Goal: Transaction & Acquisition: Purchase product/service

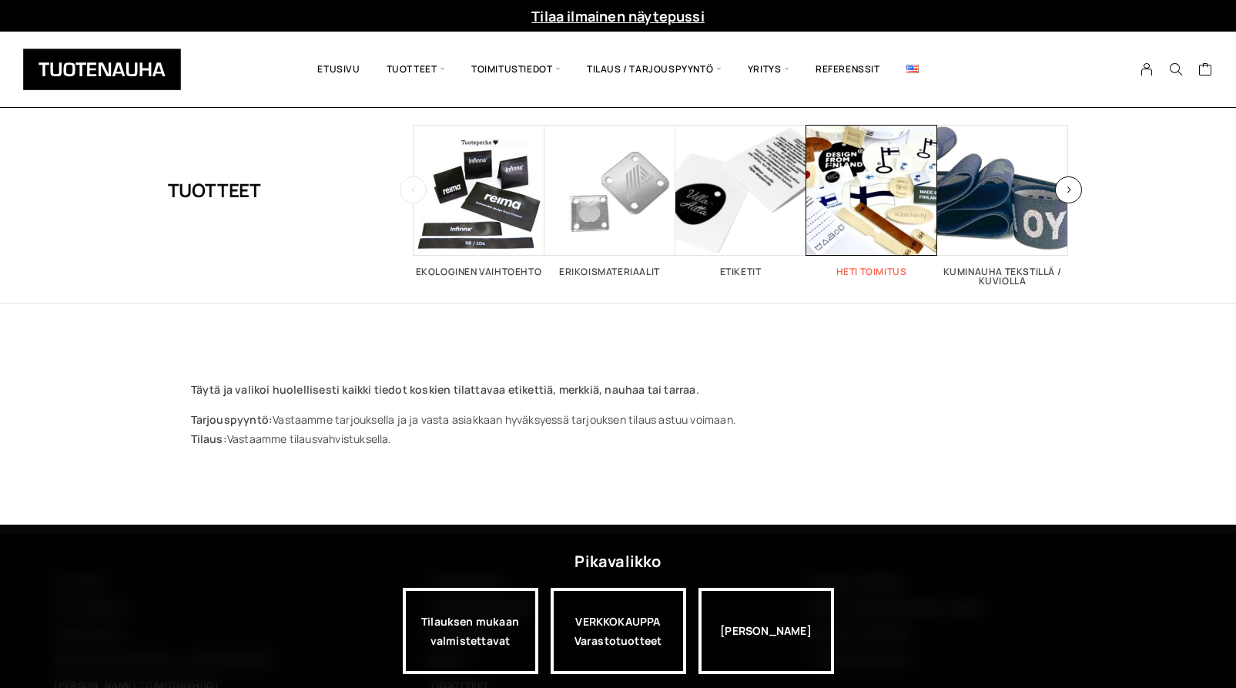
click at [853, 189] on span "Visit product category Heti toimitus" at bounding box center [871, 190] width 131 height 131
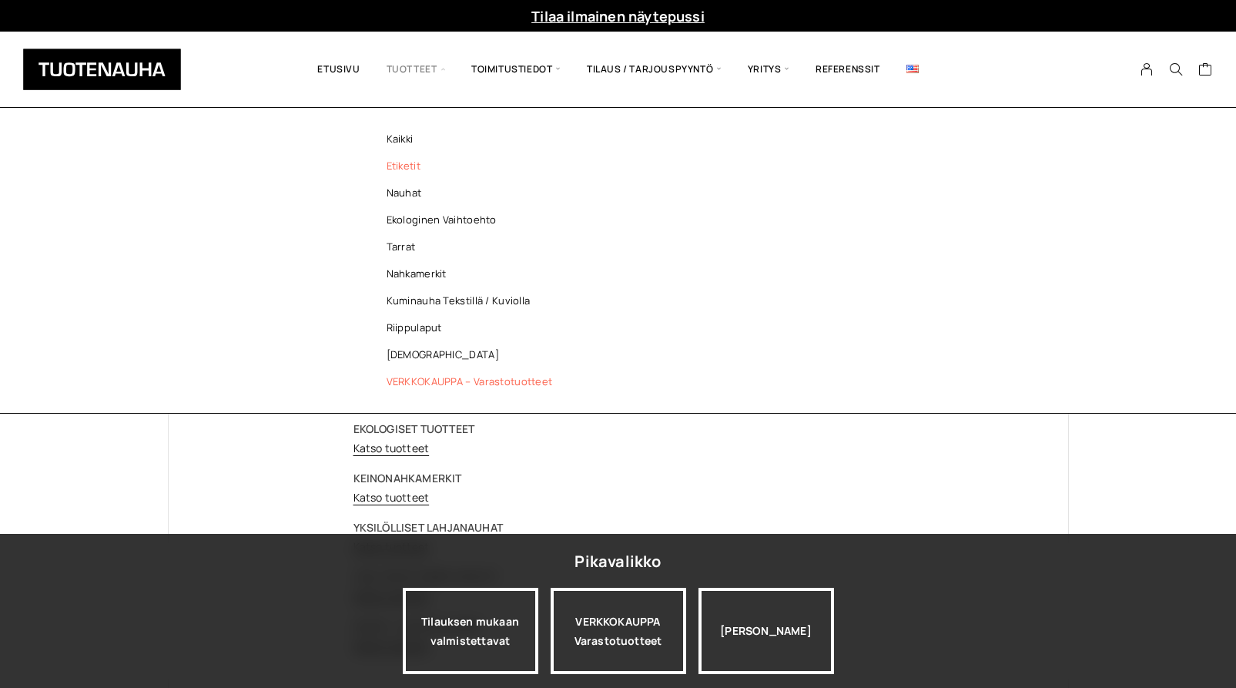
click at [405, 166] on link "Etiketit" at bounding box center [473, 165] width 223 height 27
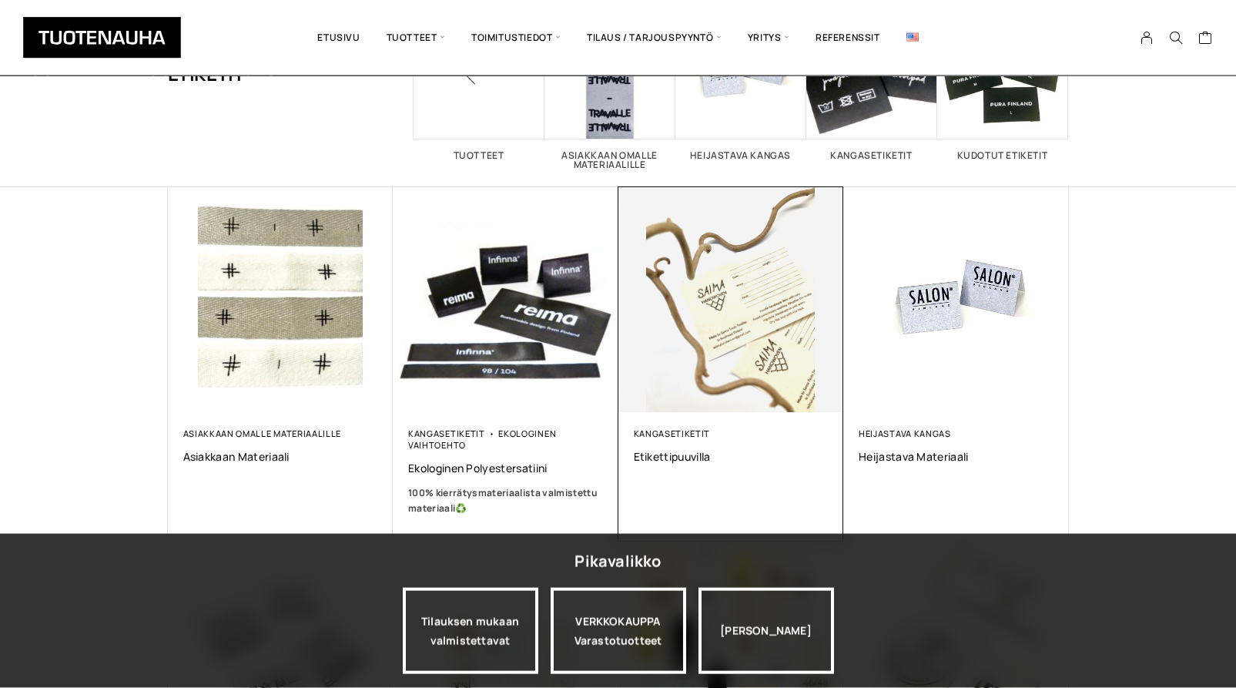
scroll to position [157, 0]
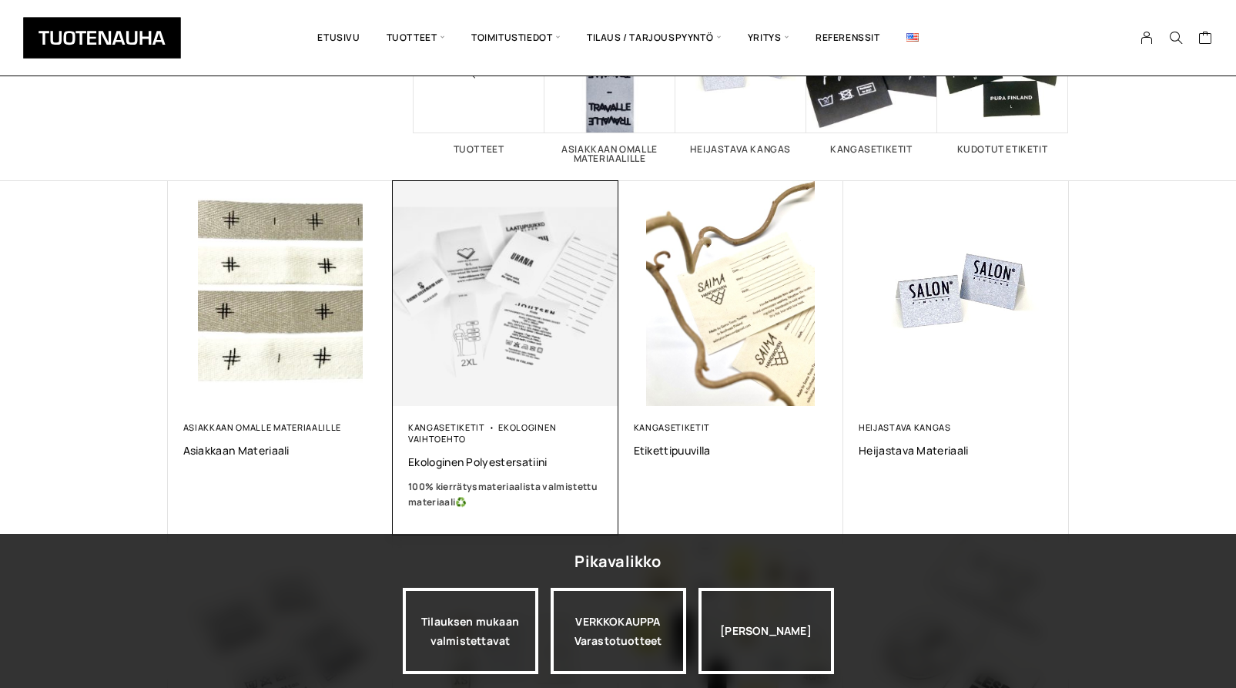
click at [517, 319] on img at bounding box center [505, 293] width 236 height 236
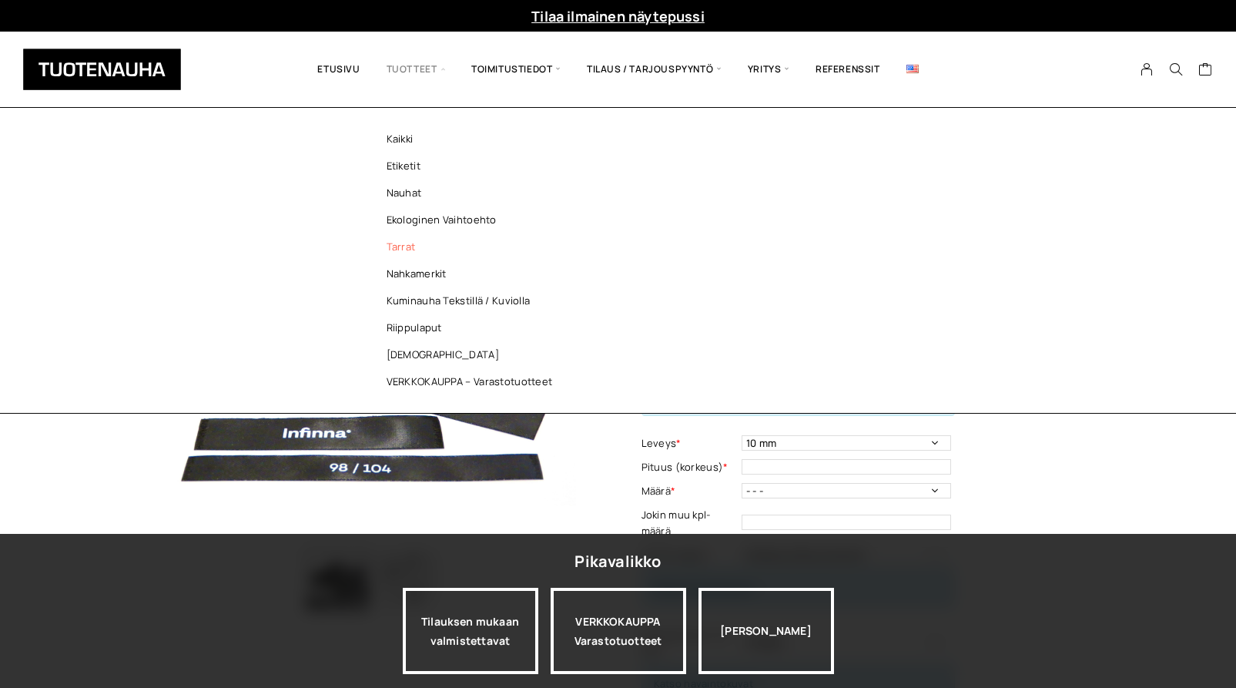
click at [394, 243] on link "Tarrat" at bounding box center [473, 246] width 223 height 27
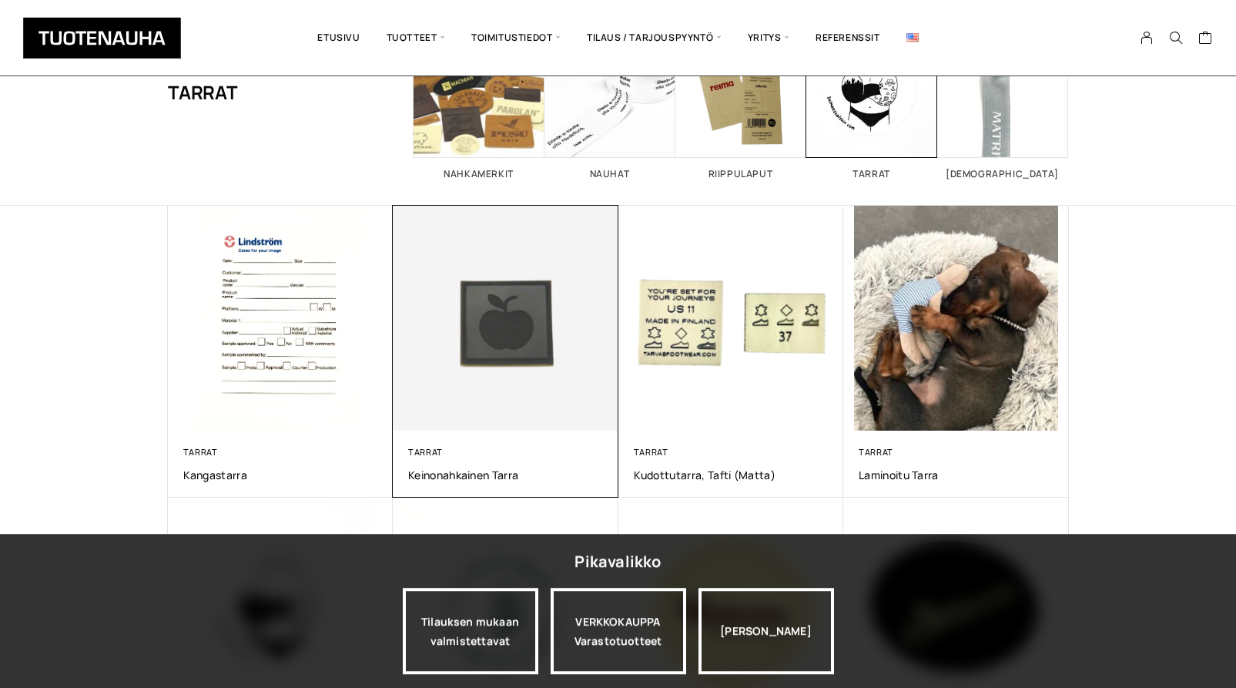
scroll to position [157, 0]
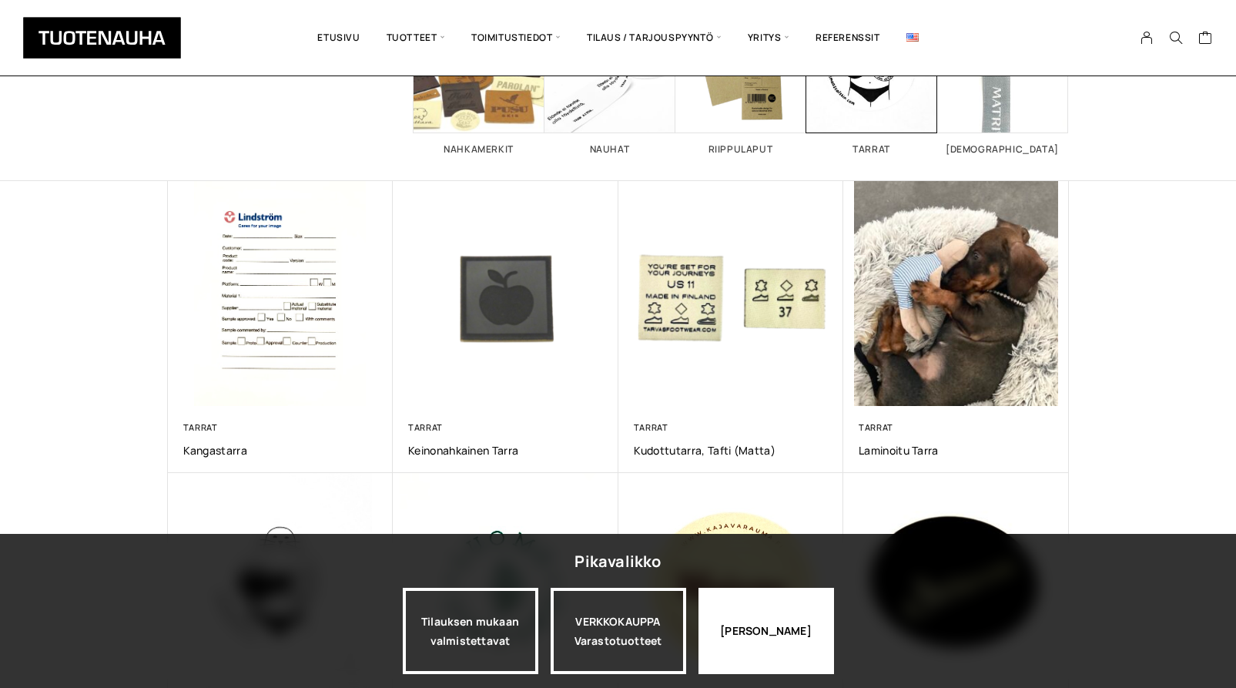
click at [769, 608] on div "[PERSON_NAME]" at bounding box center [766, 631] width 136 height 86
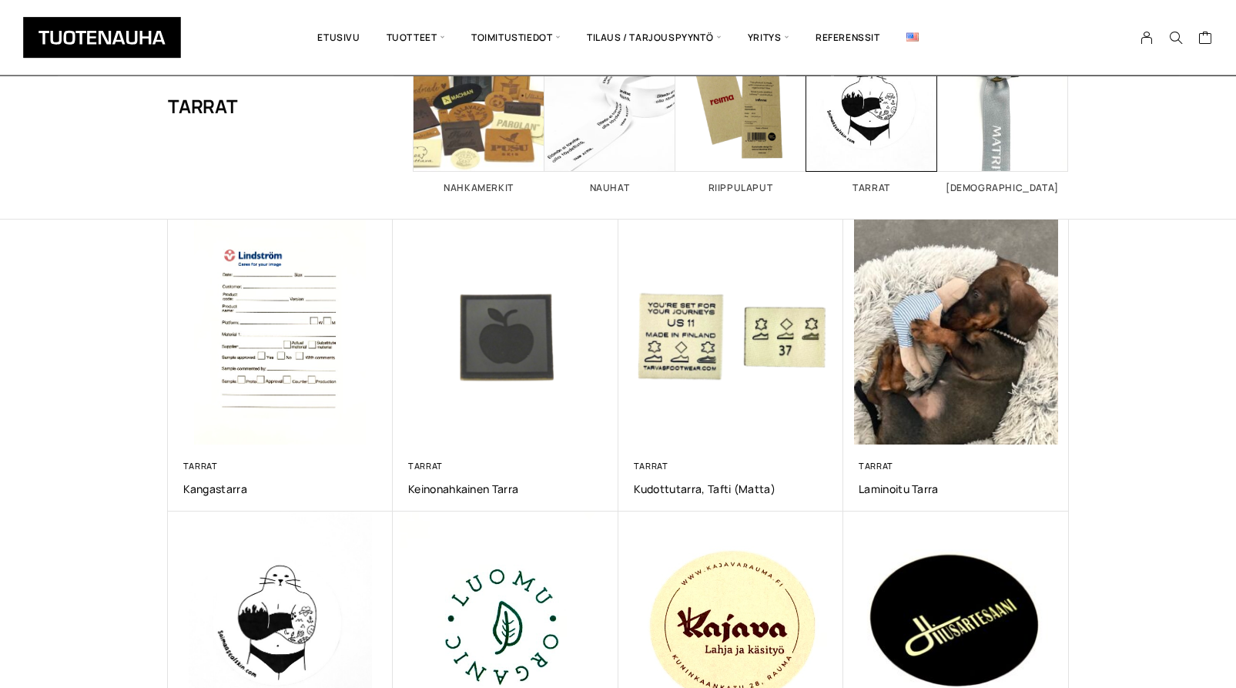
scroll to position [79, 0]
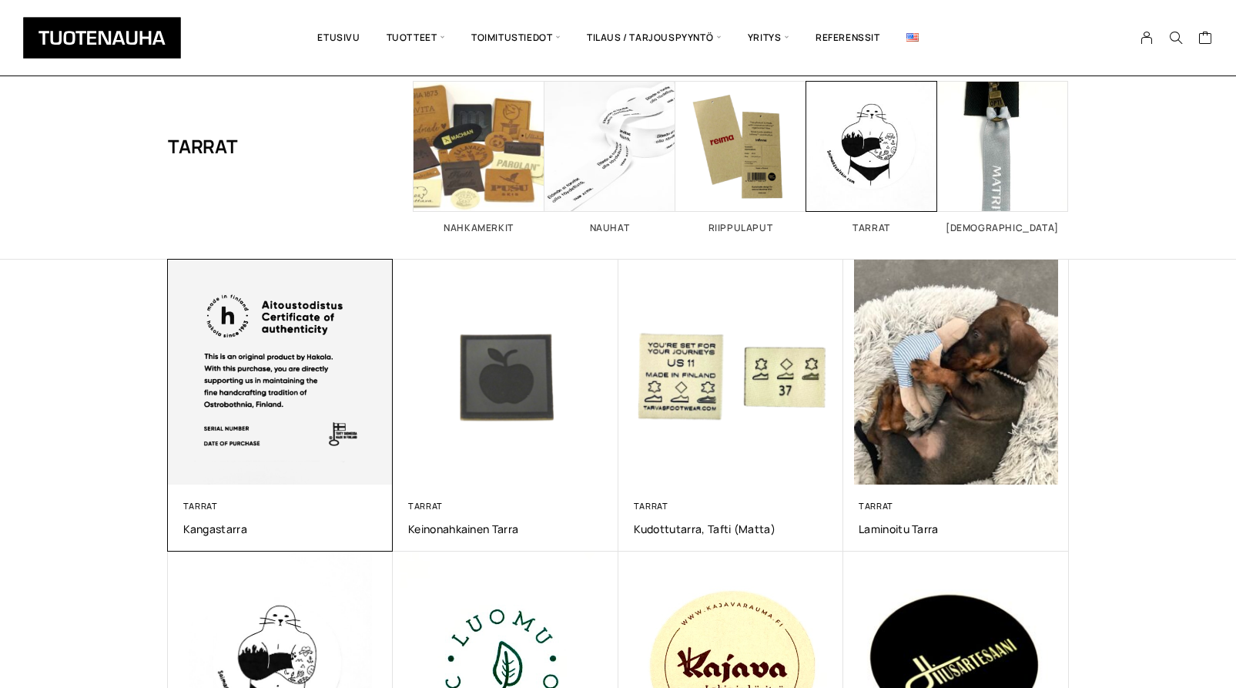
click at [246, 360] on img at bounding box center [280, 371] width 236 height 236
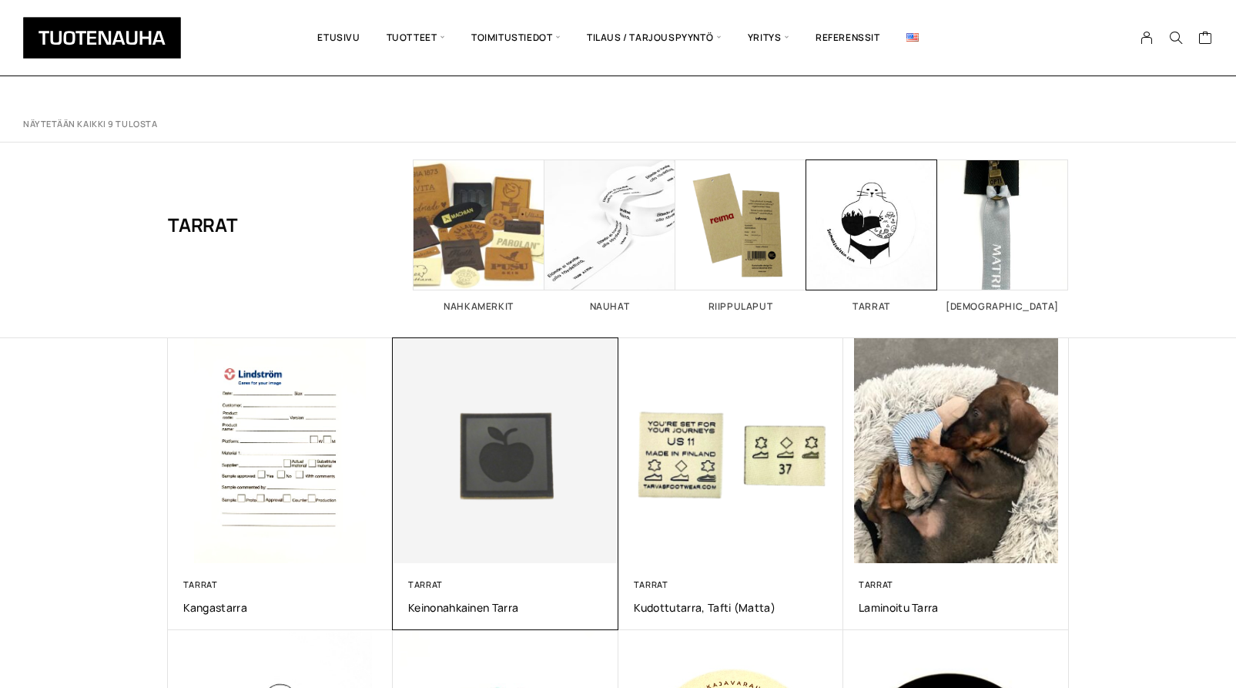
scroll to position [79, 0]
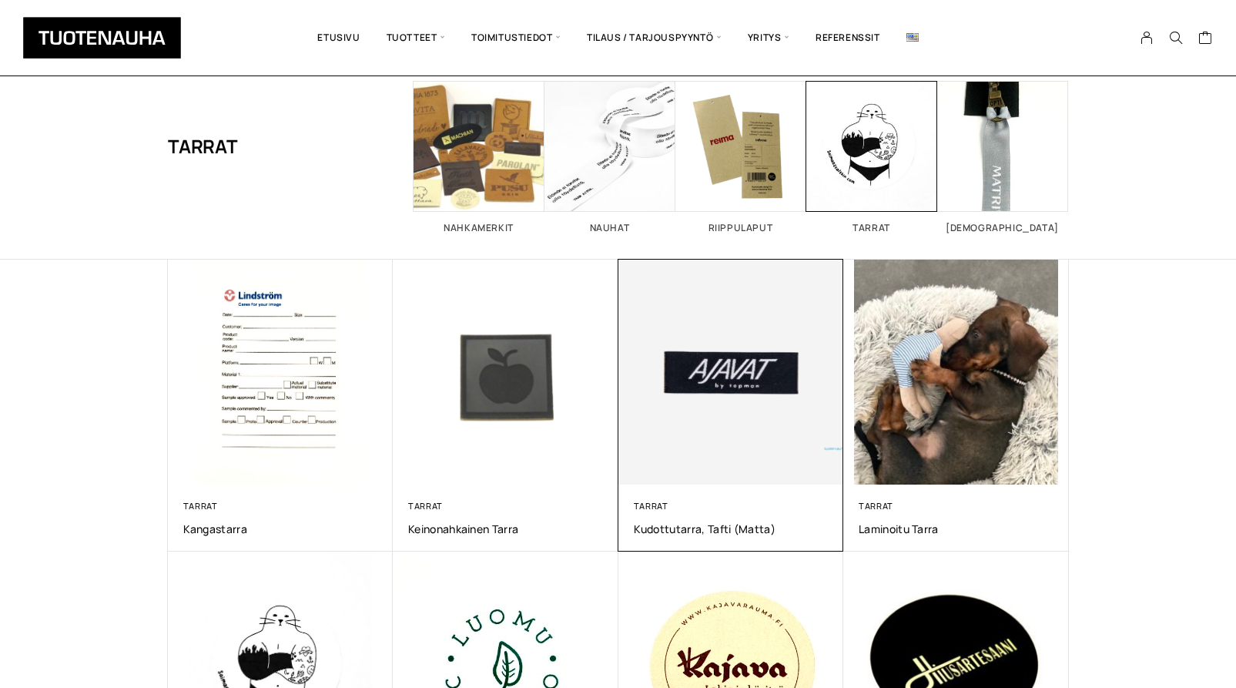
click at [732, 356] on img at bounding box center [730, 371] width 236 height 236
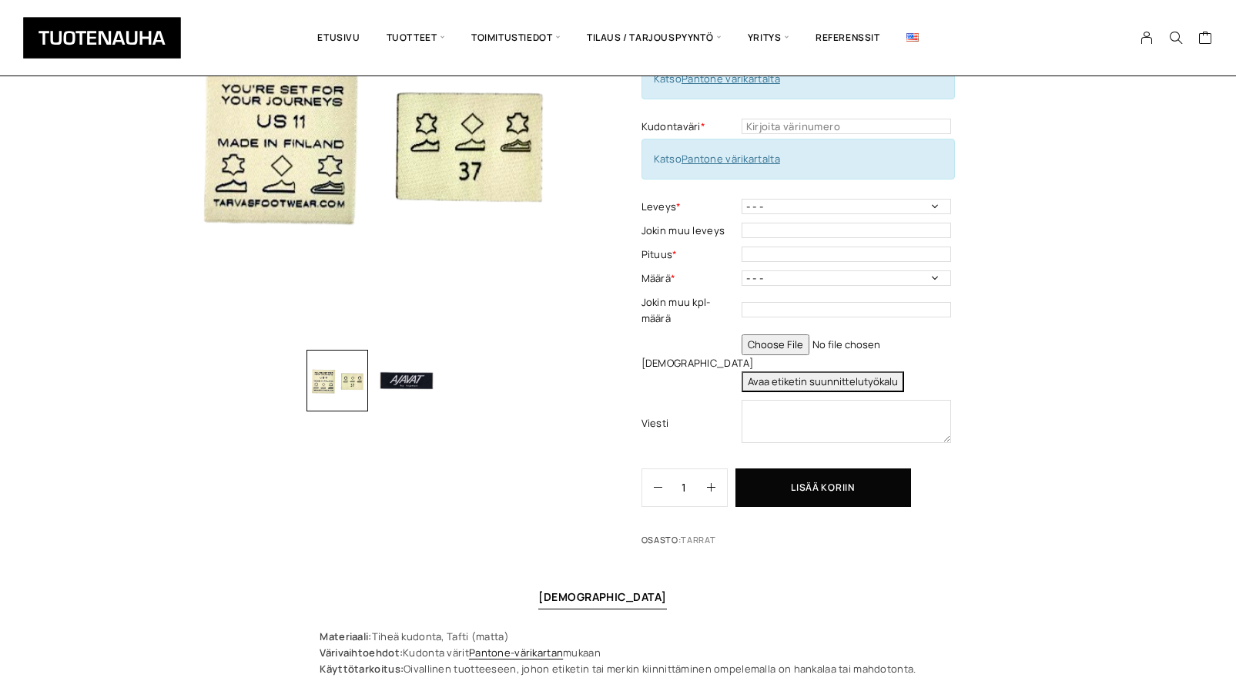
scroll to position [157, 0]
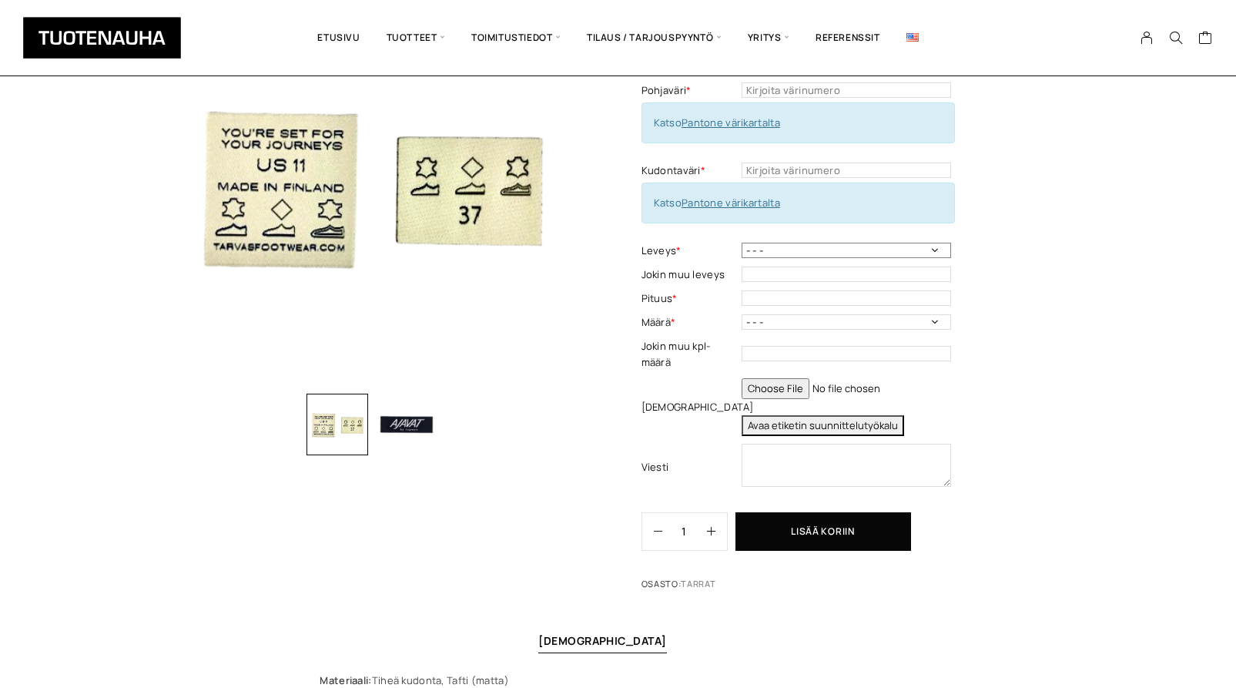
select select "20 mm"
click option "20 mm" at bounding box center [0, 0] width 0 height 0
click at [802, 298] on input "text" at bounding box center [846, 297] width 209 height 15
type input "30mm"
click at [742, 314] on select "- - - 1000 kpl 2000 kpl 3000 kpl 4000 kpl" at bounding box center [846, 321] width 209 height 15
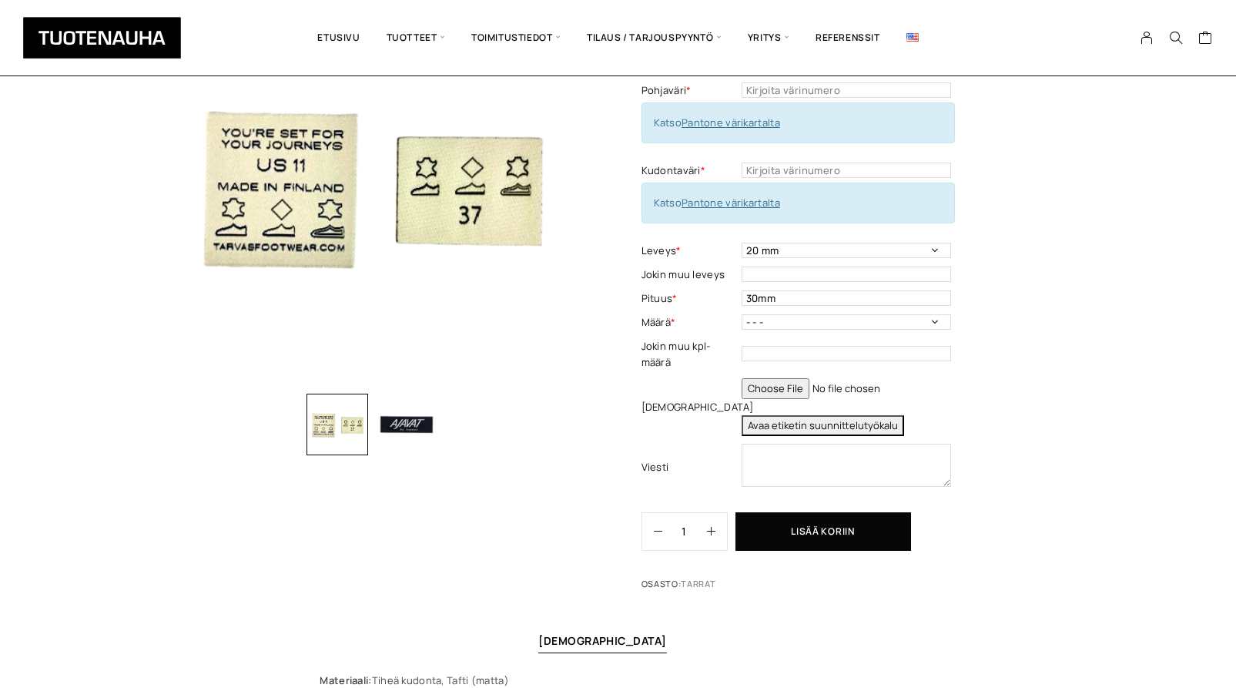
drag, startPoint x: 898, startPoint y: 324, endPoint x: 1001, endPoint y: 312, distance: 103.9
click at [1010, 306] on div "Kudottutarra, tafti (matta) Lisää koriin ja valitse tarjouspyyntö / lisätilaus …" at bounding box center [854, 288] width 427 height 620
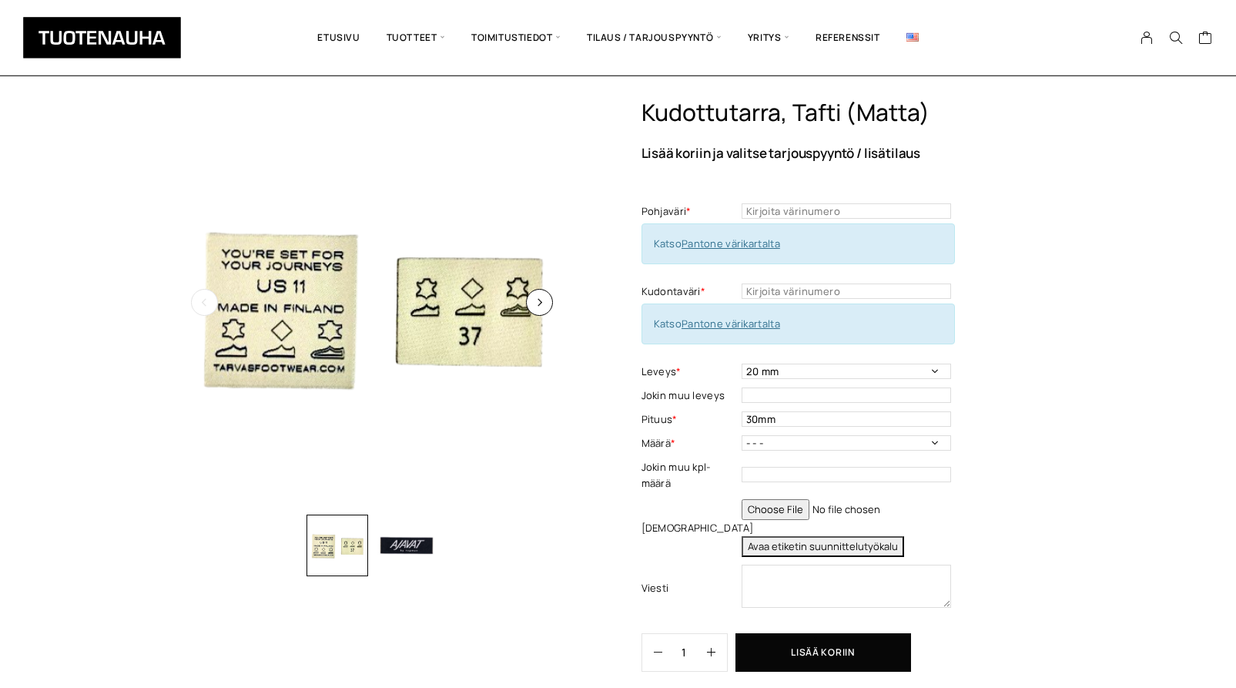
scroll to position [0, 0]
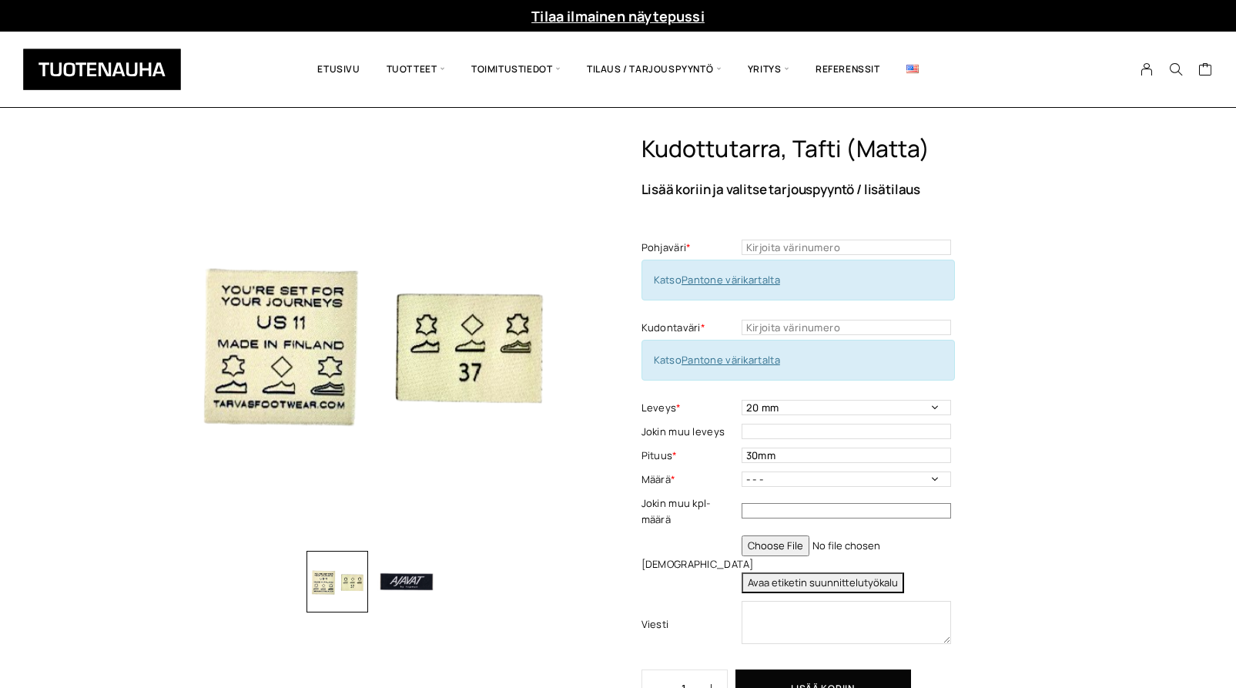
click at [773, 510] on input "text" at bounding box center [846, 510] width 209 height 15
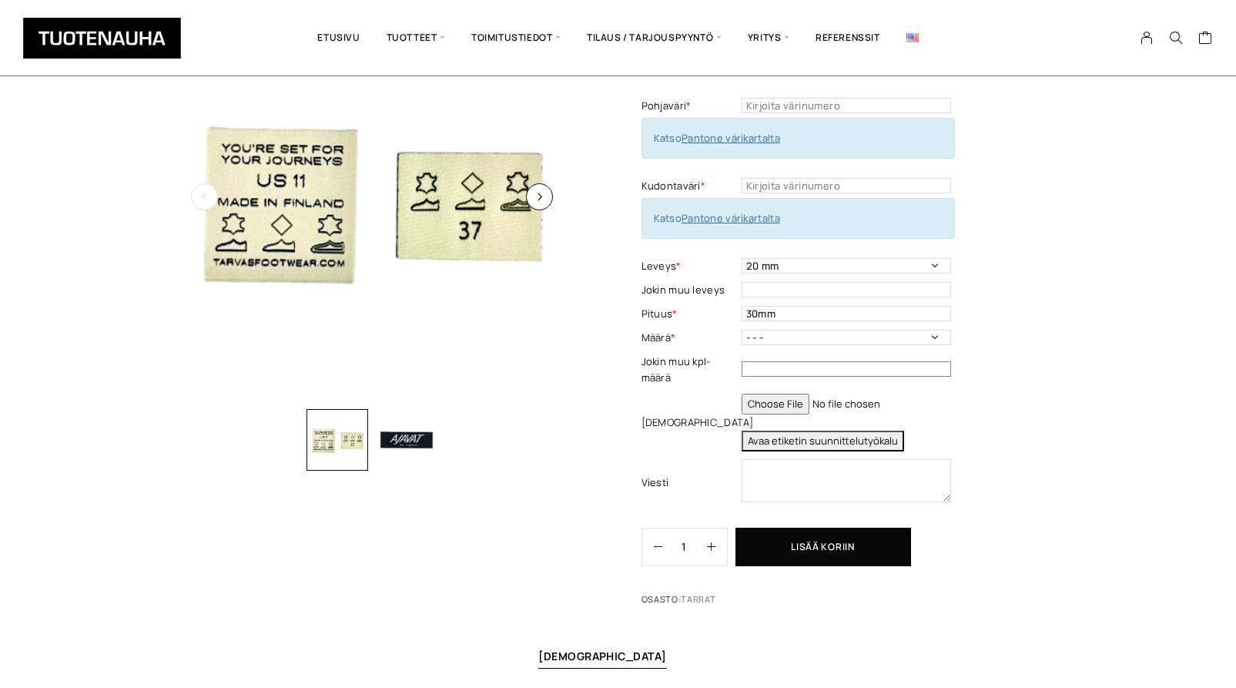
scroll to position [157, 0]
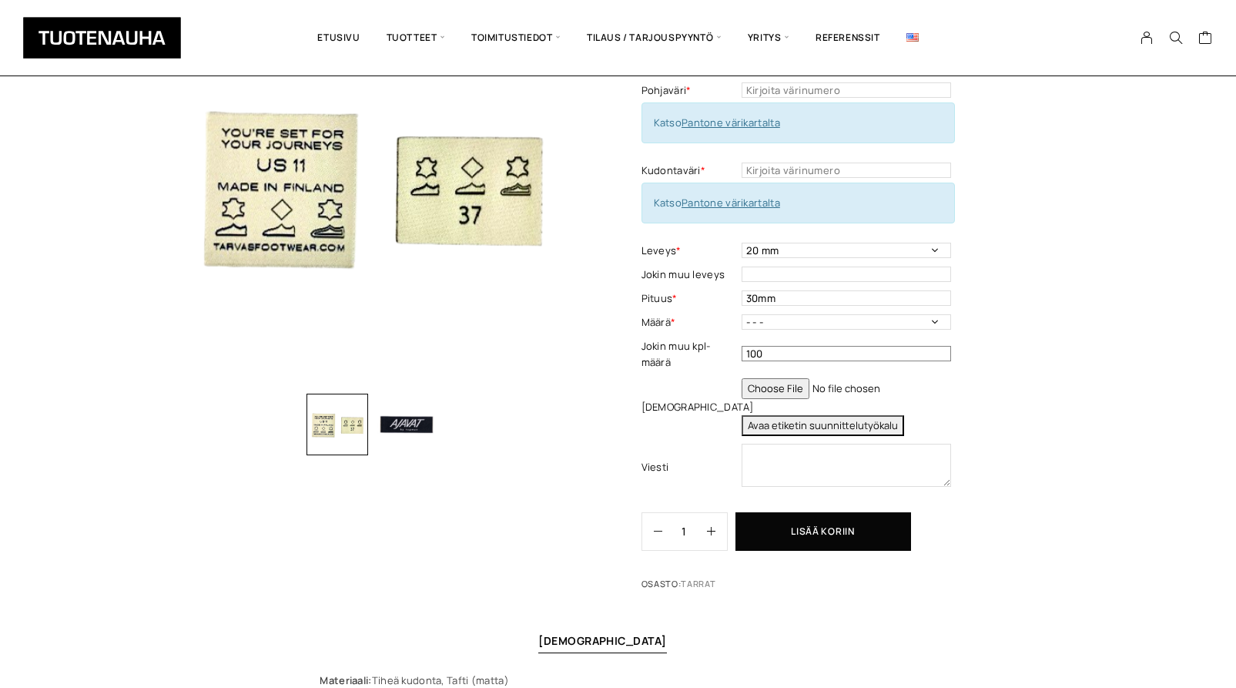
type input "100"
click at [1135, 442] on div "Kudottutarra, tafti (matta) Lisää koriin ja valitse tarjouspyyntö / lisätilaus …" at bounding box center [618, 394] width 1236 height 832
click at [853, 471] on textarea at bounding box center [846, 465] width 209 height 43
click at [742, 314] on select "- - - 1000 kpl 2000 kpl 3000 kpl 4000 kpl" at bounding box center [846, 321] width 209 height 15
select select "1000 kpl"
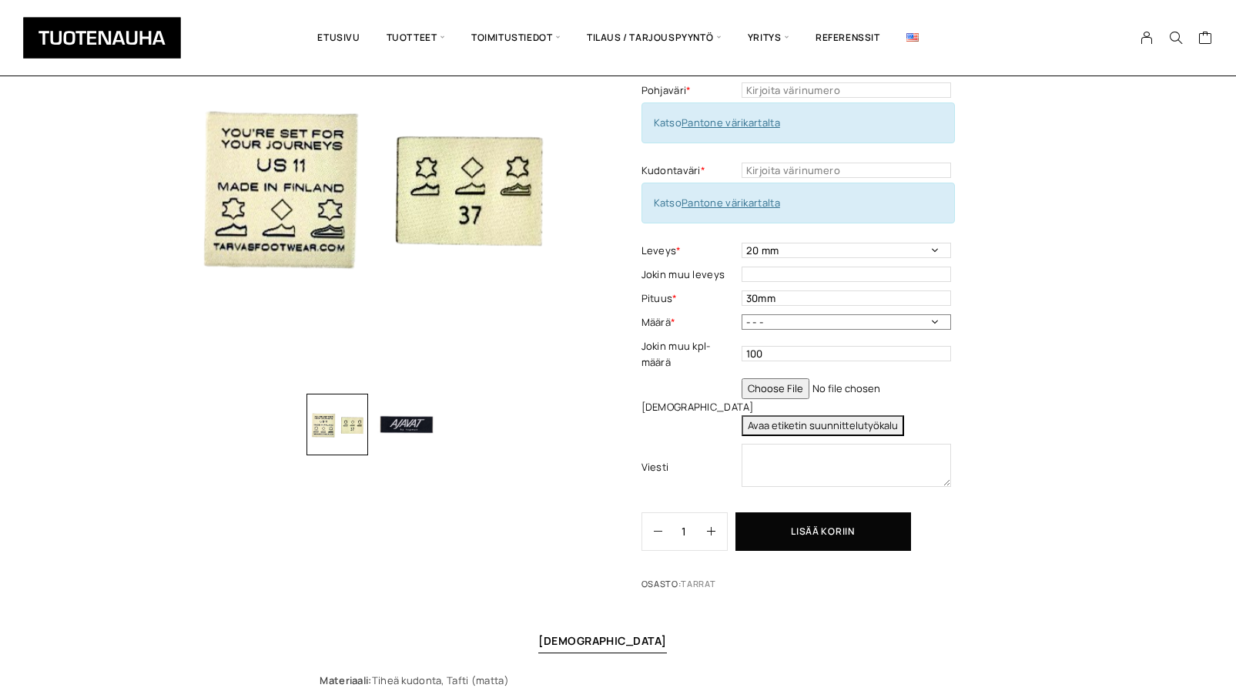
click option "1000 kpl" at bounding box center [0, 0] width 0 height 0
click at [947, 591] on div "Kudottutarra, tafti (matta) Lisää koriin ja valitse tarjouspyyntö / lisätilaus …" at bounding box center [618, 394] width 1236 height 832
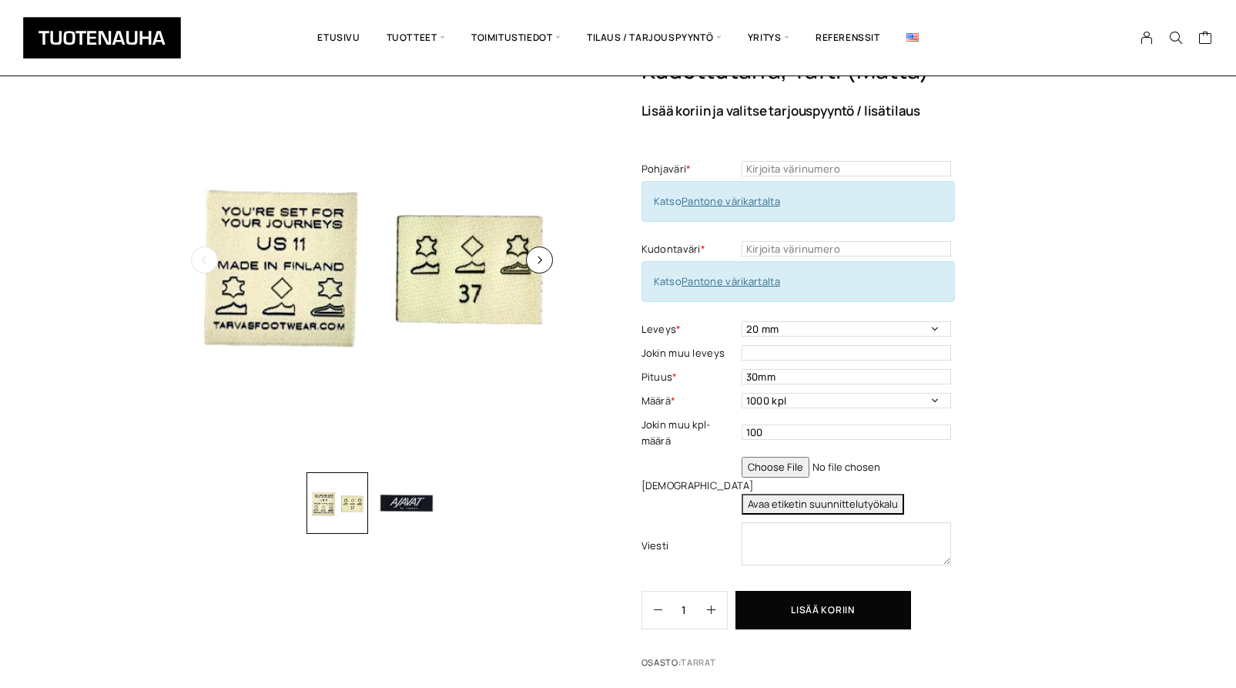
scroll to position [0, 0]
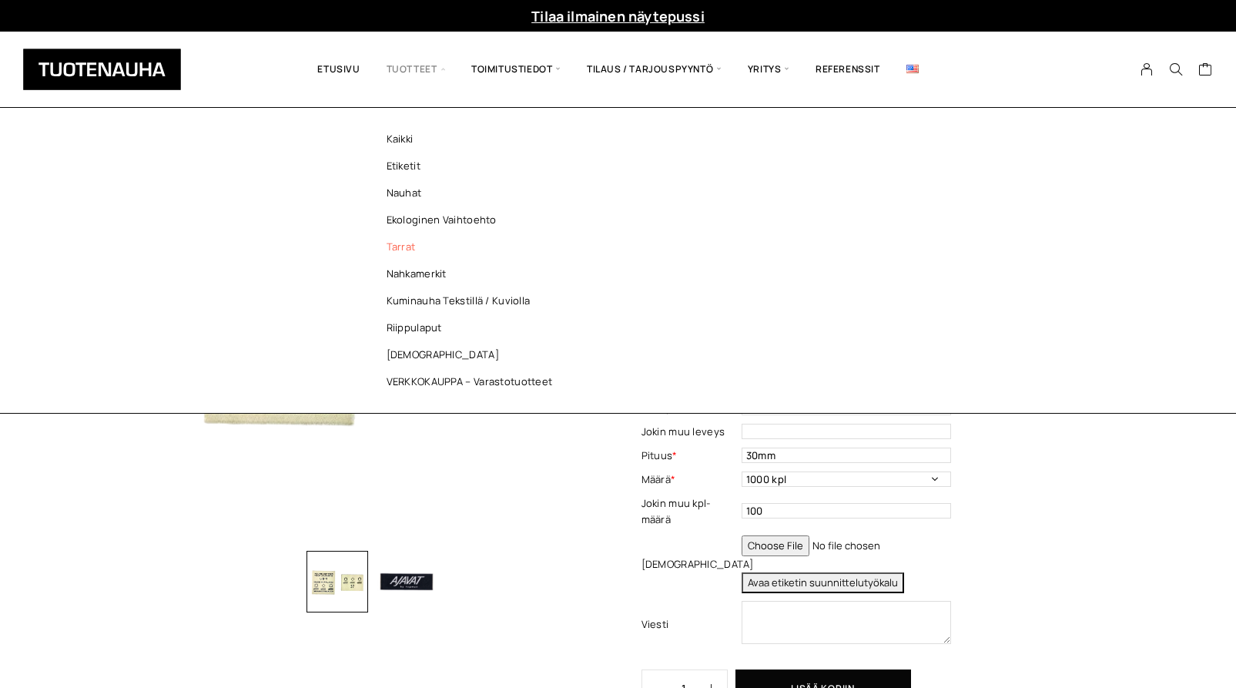
click at [392, 246] on link "Tarrat" at bounding box center [473, 246] width 223 height 27
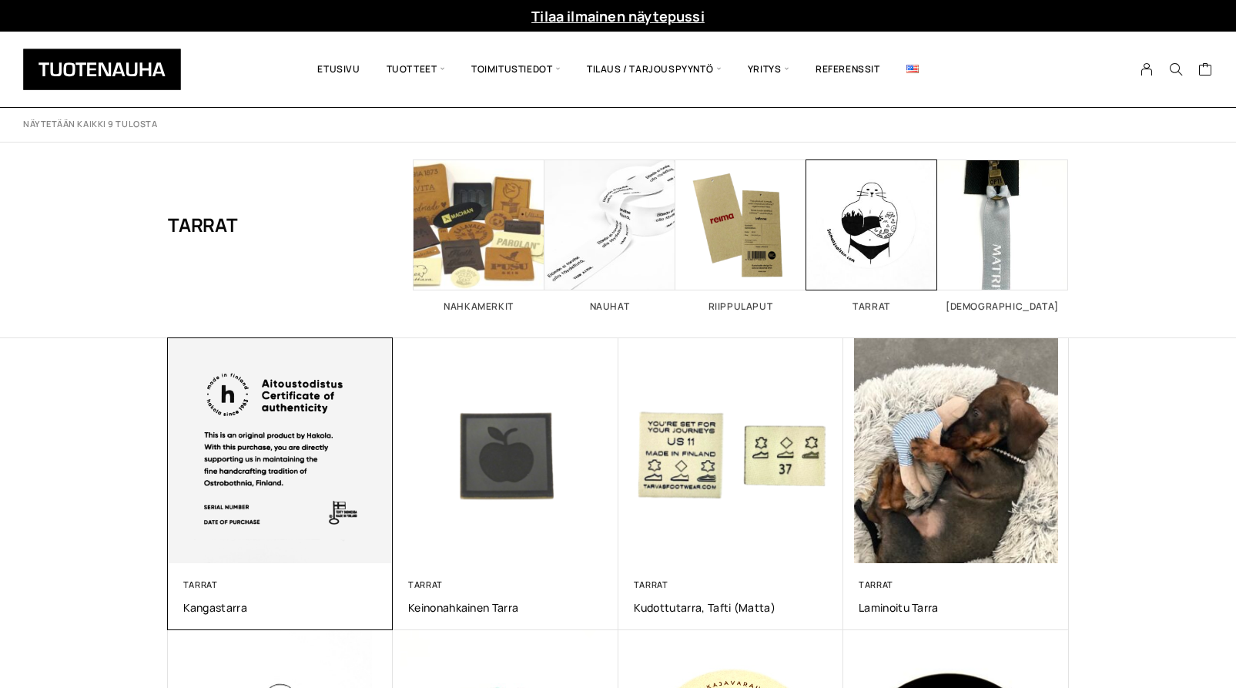
click at [317, 458] on img at bounding box center [280, 450] width 236 height 236
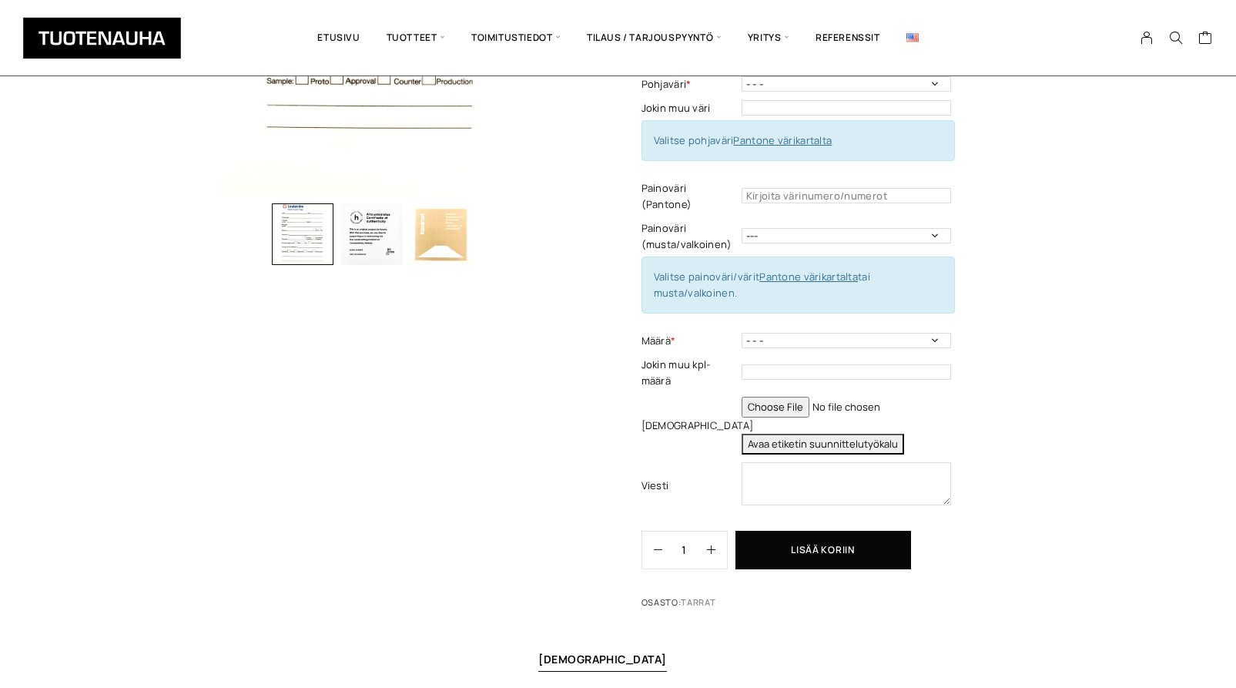
scroll to position [314, 0]
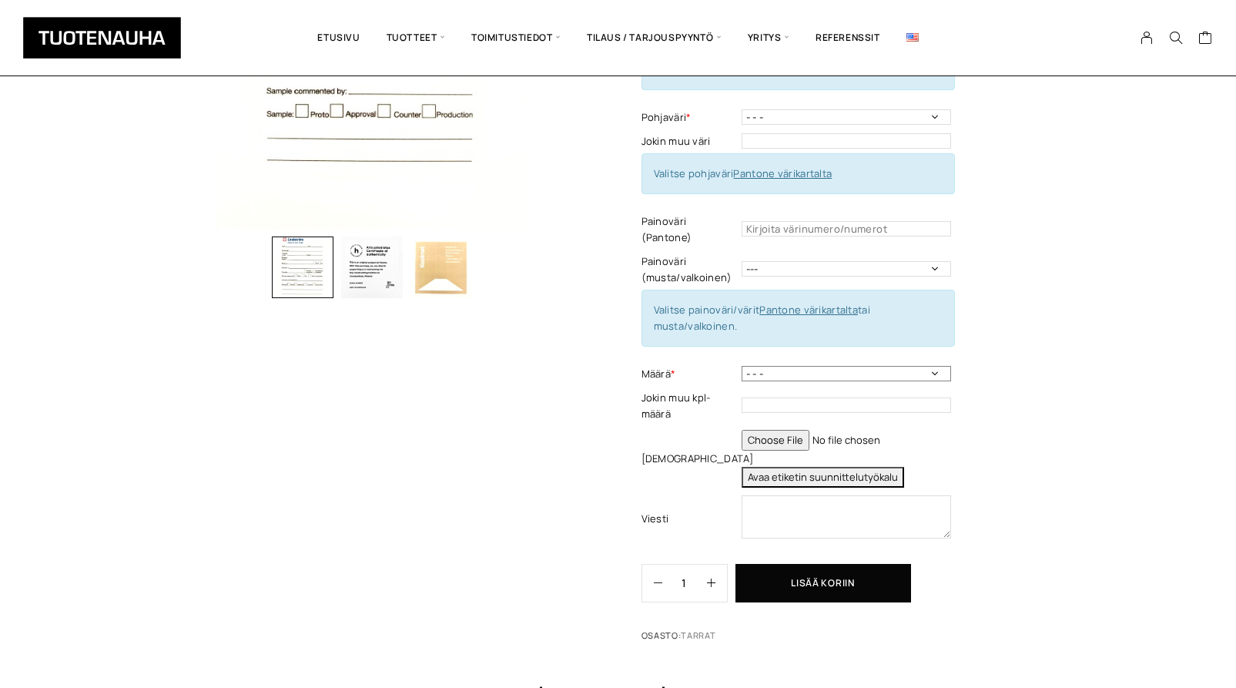
click at [742, 366] on select "- - - 100kpl 250 kpl 500 kpl 1000 kpl 1500 kpl 2000 kpl 2500 kpl" at bounding box center [846, 373] width 209 height 15
click at [892, 366] on select "- - - 100kpl 250 kpl 500 kpl 1000 kpl 1500 kpl 2000 kpl 2500 kpl" at bounding box center [846, 373] width 209 height 15
click at [344, 441] on div at bounding box center [372, 231] width 408 height 821
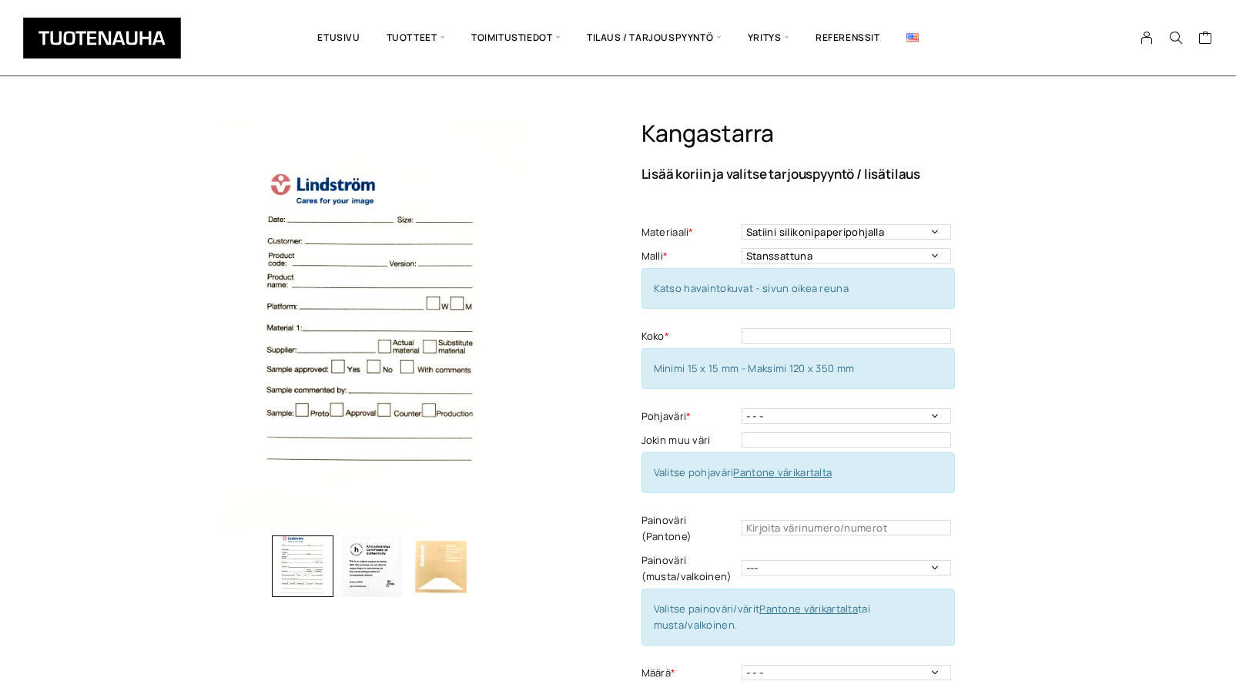
scroll to position [0, 0]
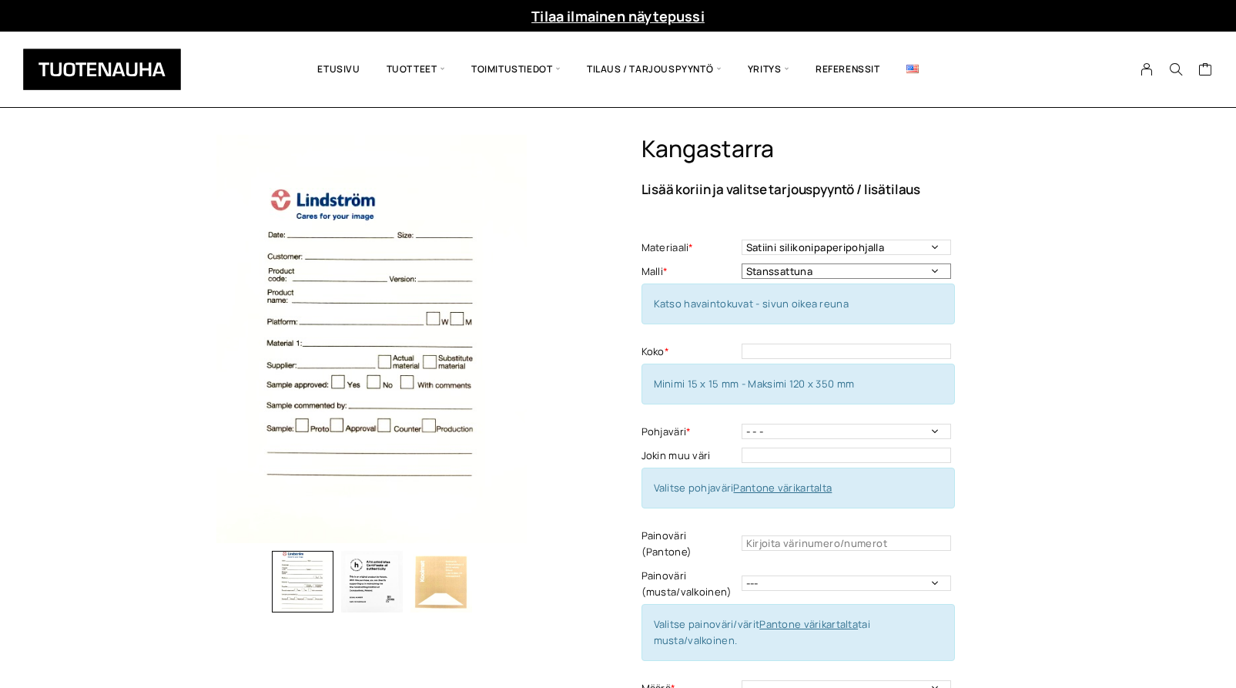
click at [742, 263] on select "Stanssattuna Irrotushalkiolla" at bounding box center [846, 270] width 209 height 15
click at [885, 275] on select "Stanssattuna Irrotushalkiolla" at bounding box center [846, 270] width 209 height 15
click at [759, 356] on input "text" at bounding box center [846, 350] width 209 height 15
click at [742, 424] on select "- - - Valkoinen" at bounding box center [846, 431] width 209 height 15
click at [886, 436] on select "- - - Valkoinen" at bounding box center [846, 431] width 209 height 15
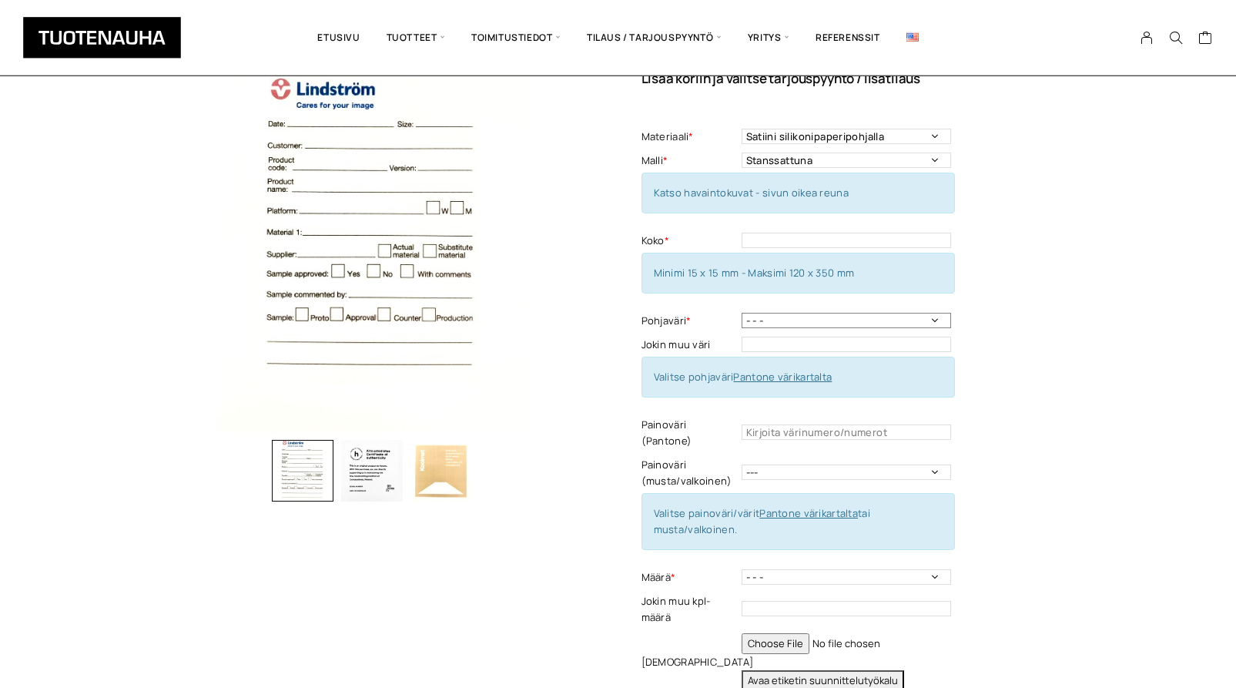
scroll to position [157, 0]
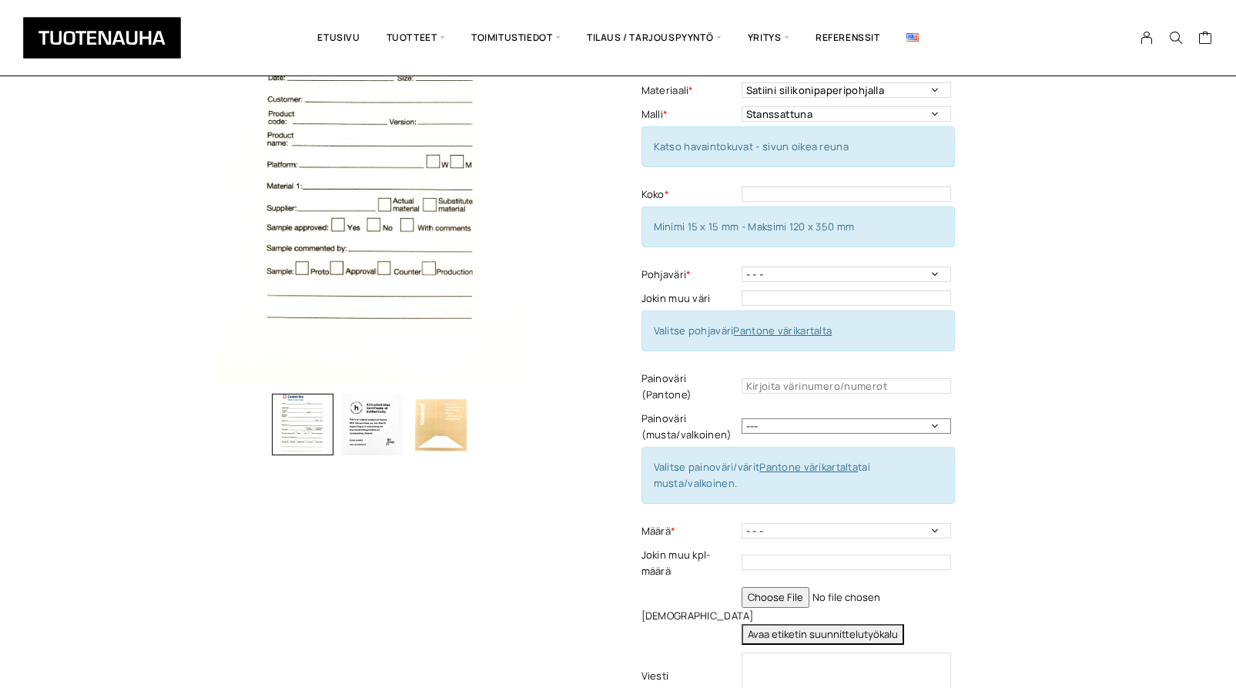
click at [742, 418] on select "--- Musta Valkoinen" at bounding box center [846, 425] width 209 height 15
click at [888, 418] on select "--- Musta Valkoinen" at bounding box center [846, 425] width 209 height 15
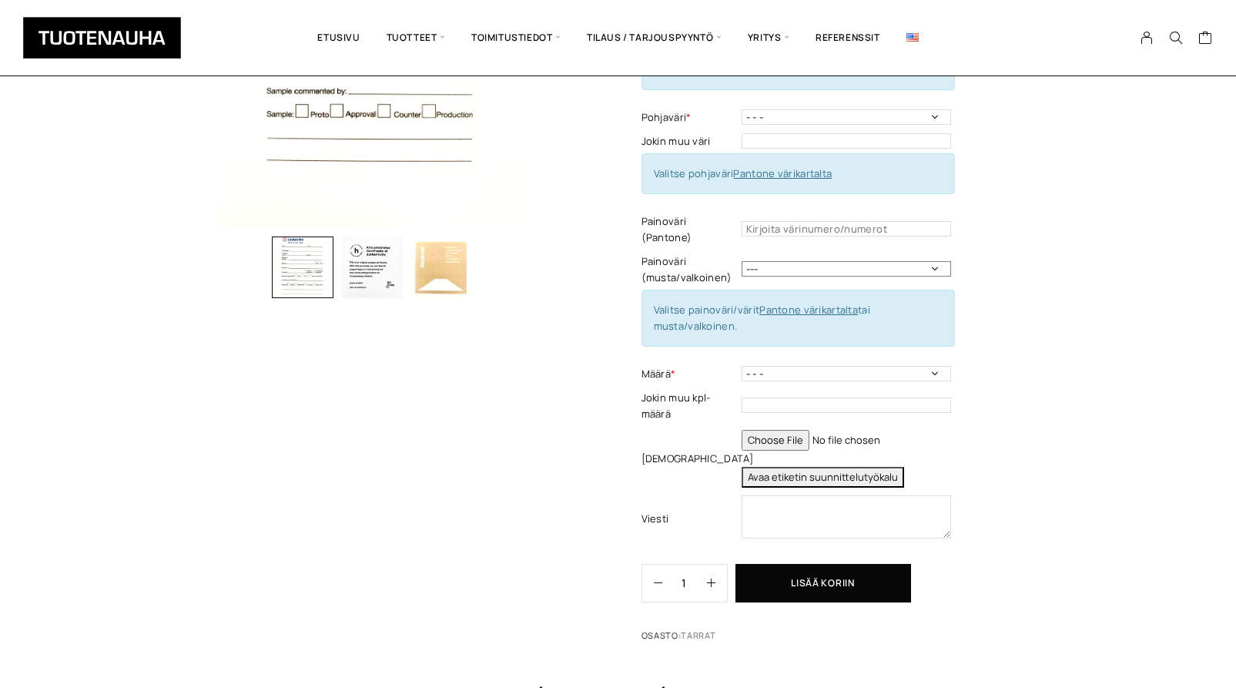
scroll to position [0, 0]
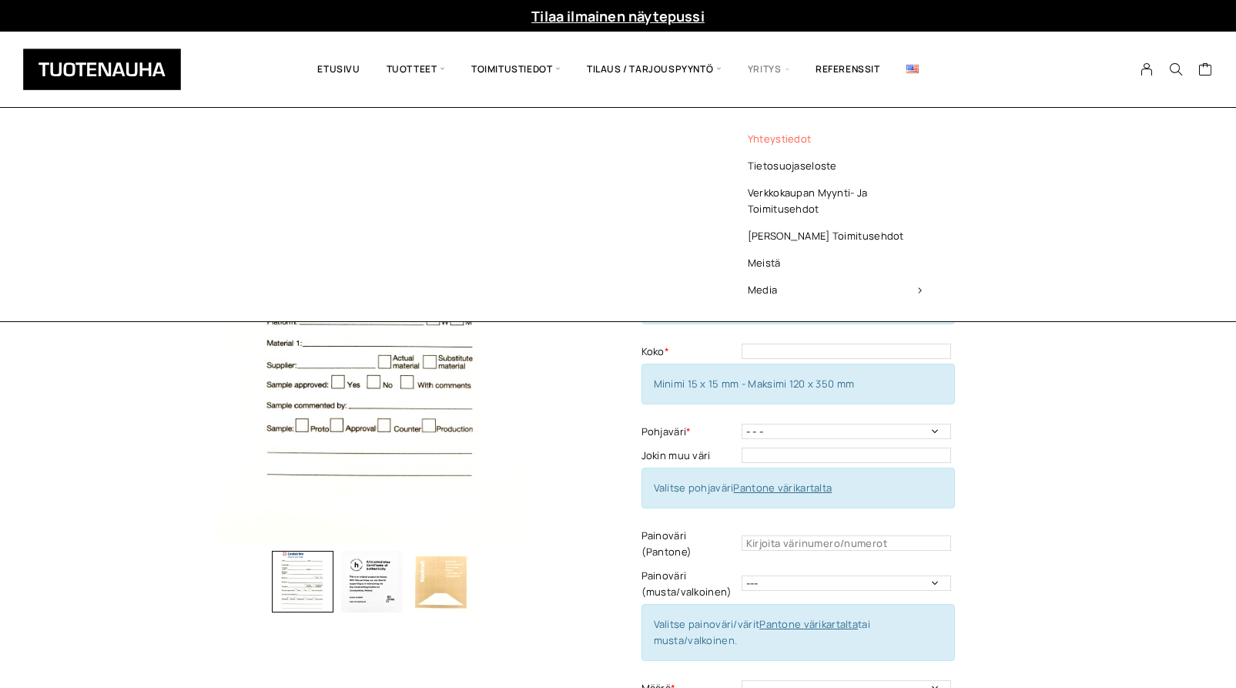
click at [773, 132] on link "Yhteystiedot" at bounding box center [834, 139] width 223 height 27
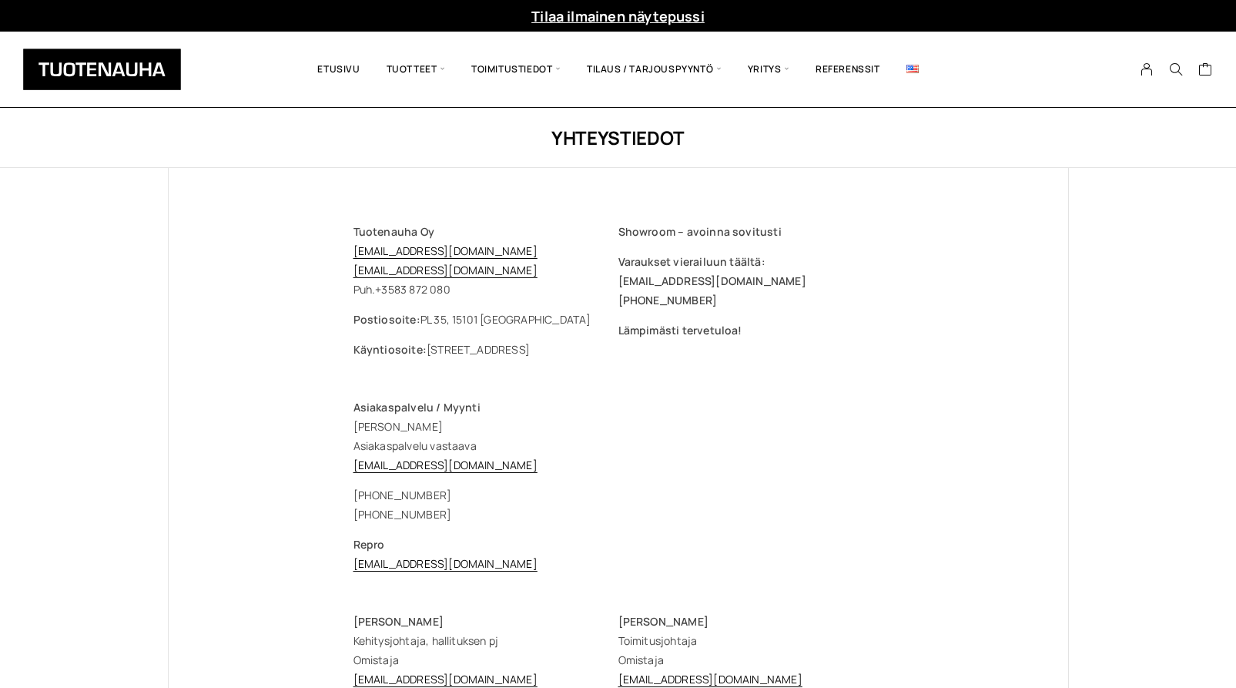
scroll to position [79, 0]
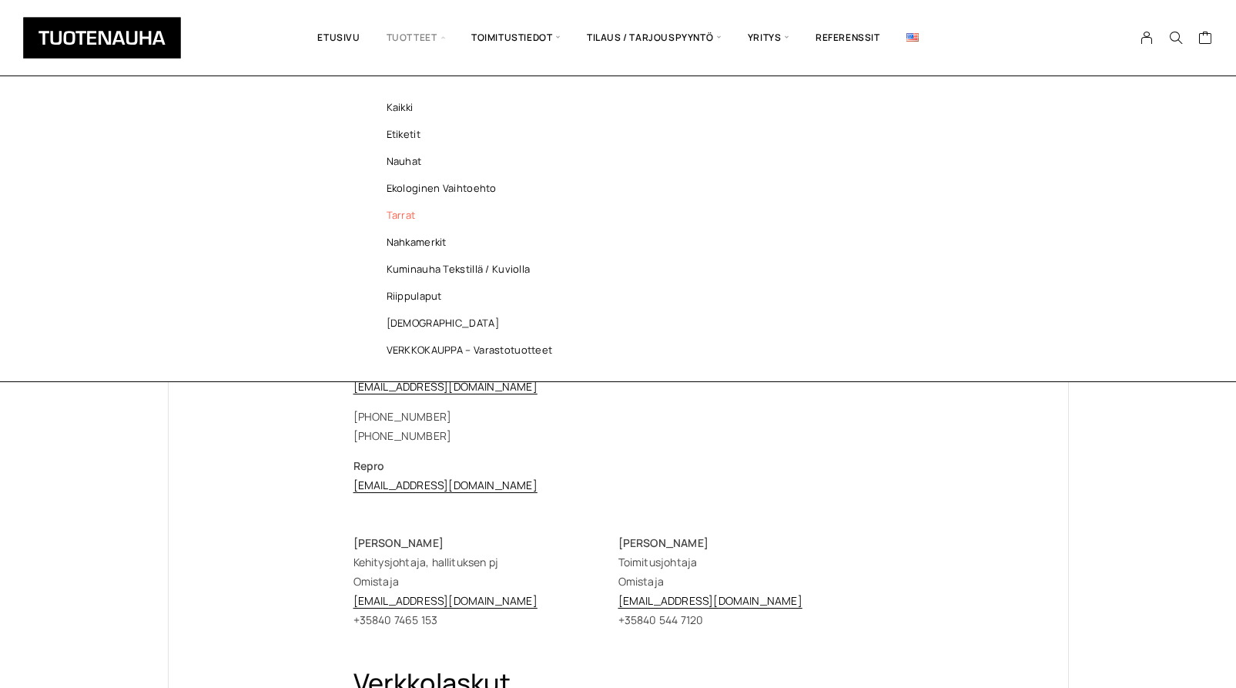
click at [393, 210] on link "Tarrat" at bounding box center [473, 215] width 223 height 27
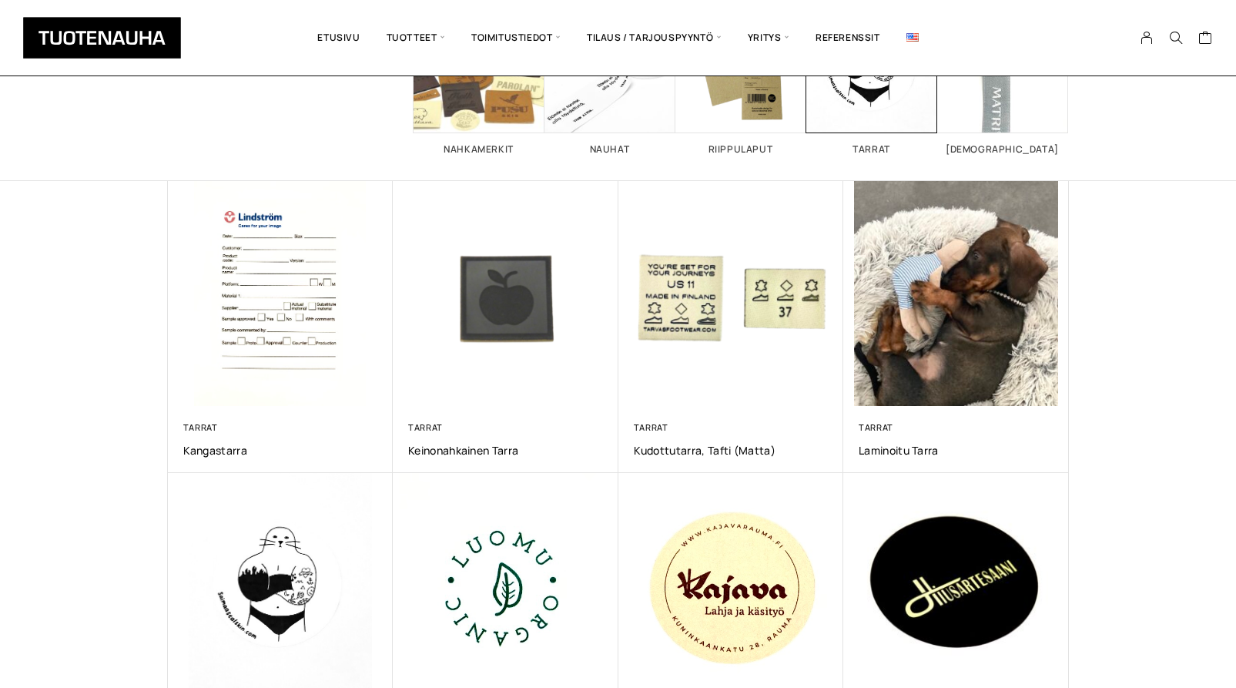
scroll to position [236, 0]
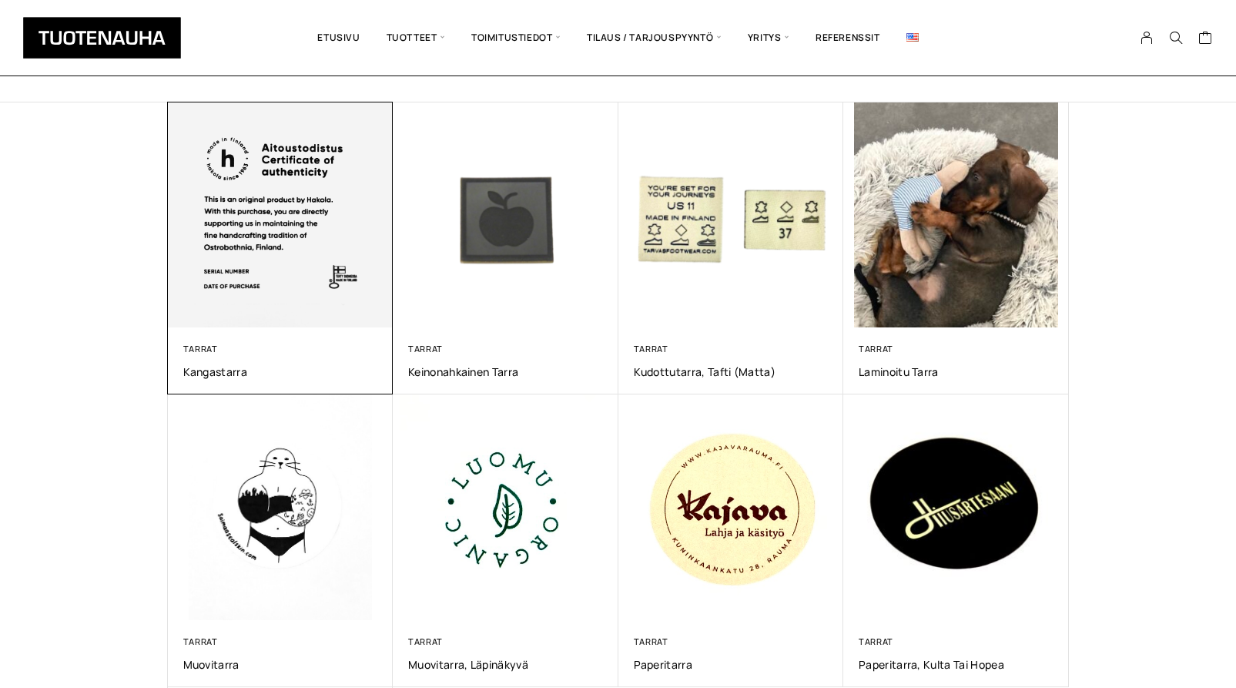
click at [266, 209] on img at bounding box center [280, 214] width 236 height 236
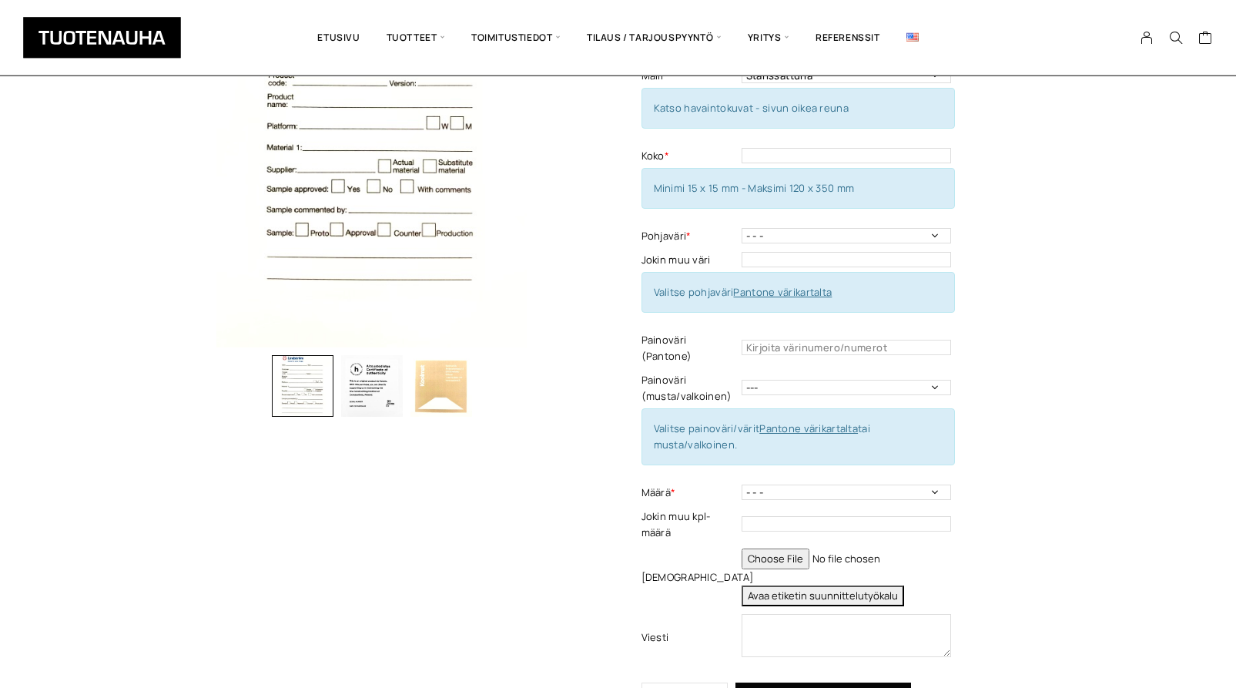
scroll to position [236, 0]
